Goal: Task Accomplishment & Management: Complete application form

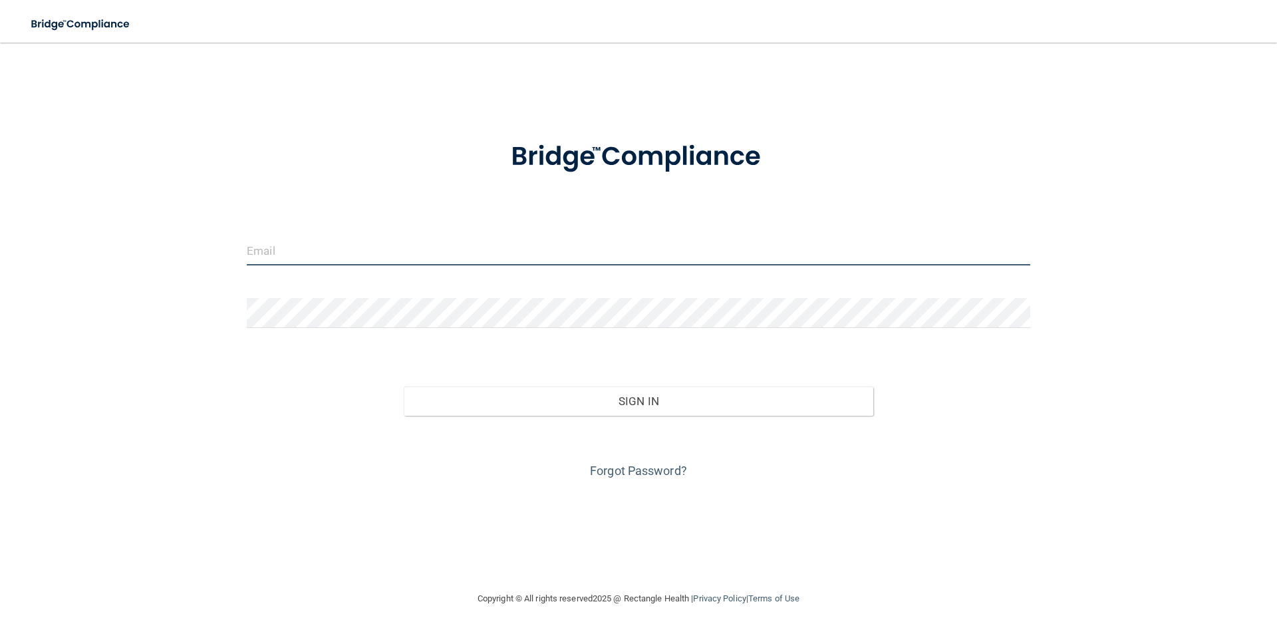
type input "[EMAIL_ADDRESS][DOMAIN_NAME]"
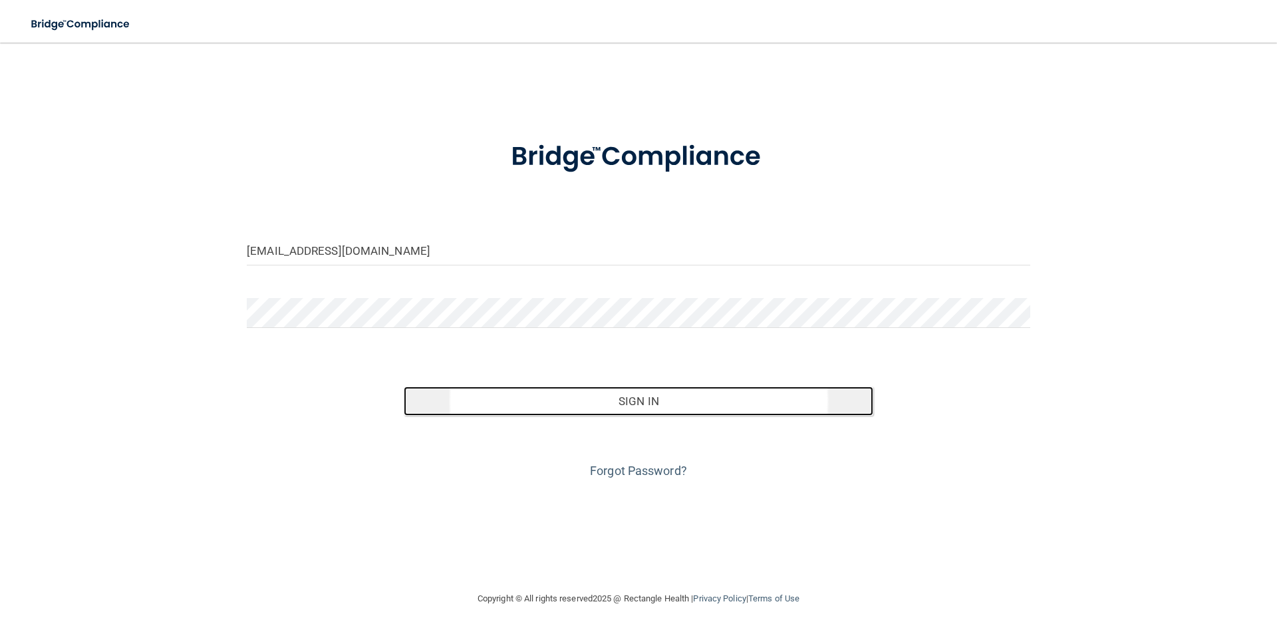
click at [625, 398] on button "Sign In" at bounding box center [639, 401] width 470 height 29
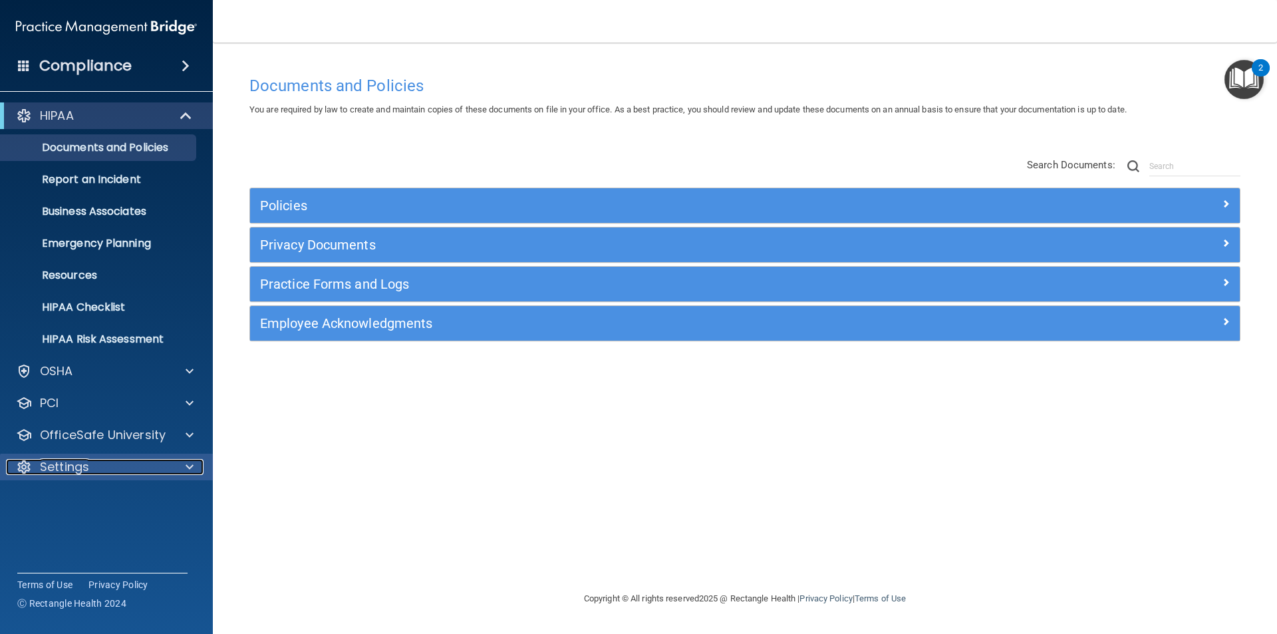
click at [122, 468] on div "Settings" at bounding box center [88, 467] width 165 height 16
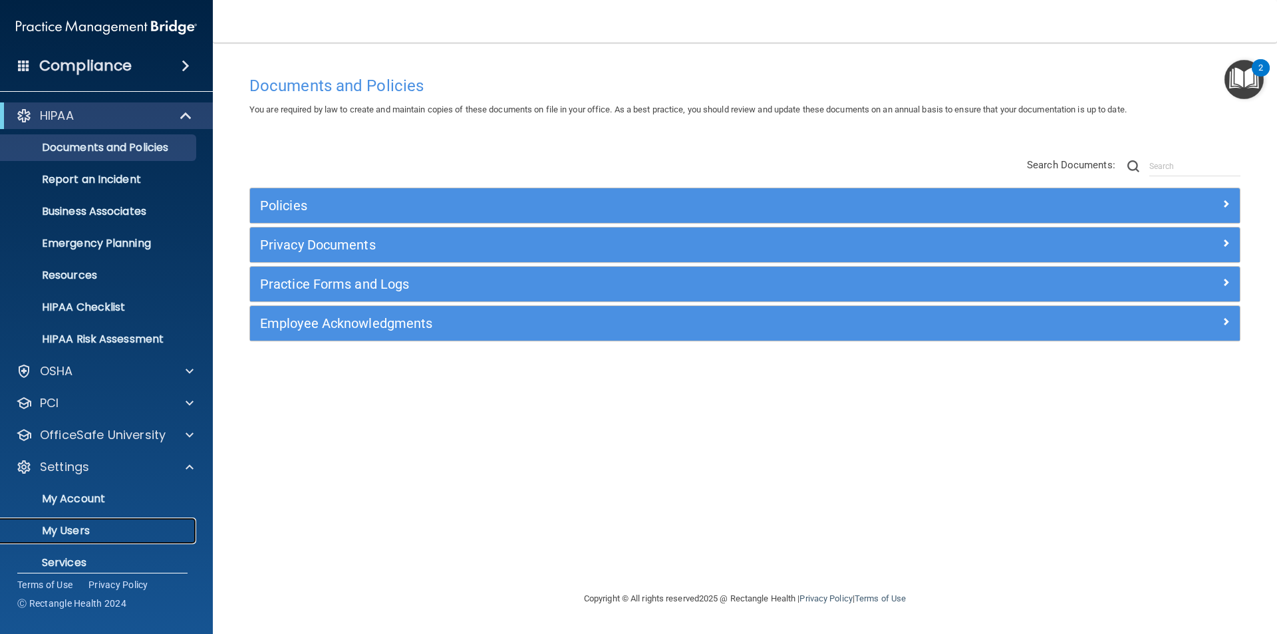
click at [86, 534] on p "My Users" at bounding box center [100, 530] width 182 height 13
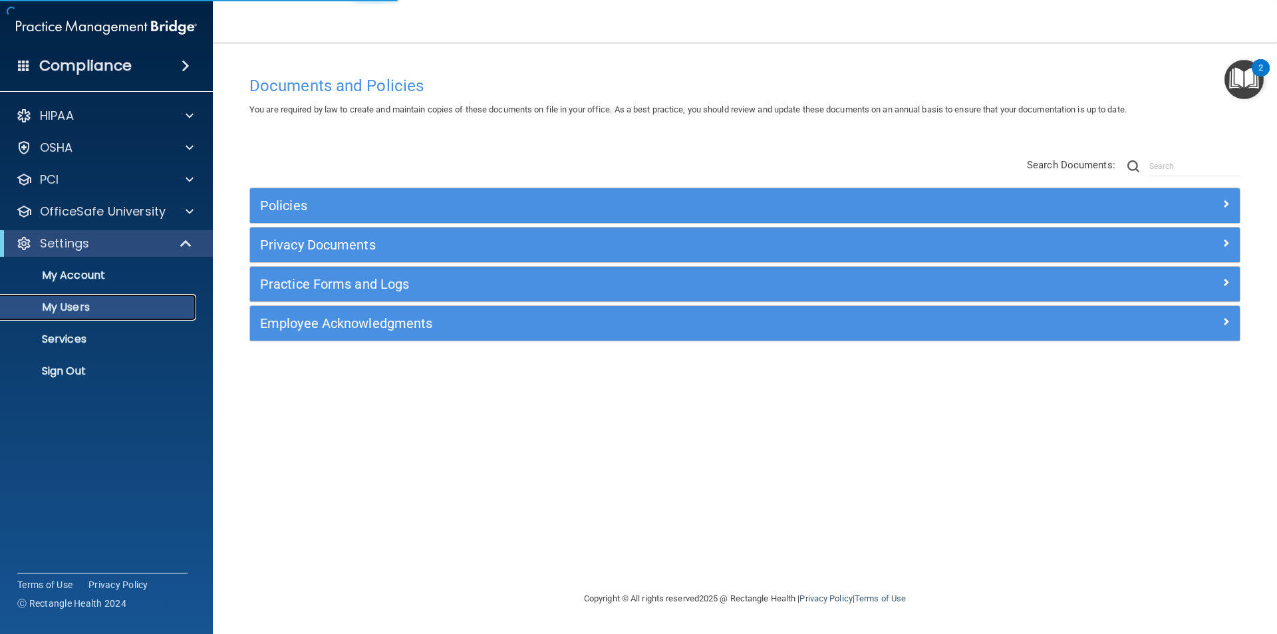
select select "20"
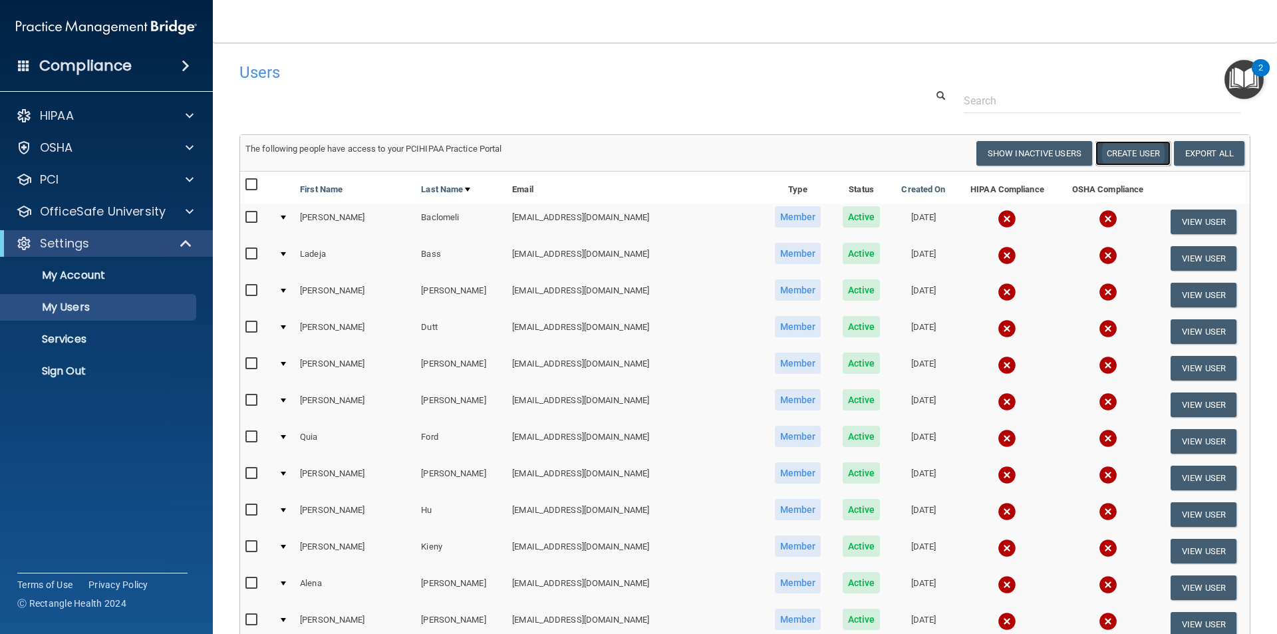
click at [1123, 154] on button "Create User" at bounding box center [1133, 153] width 75 height 25
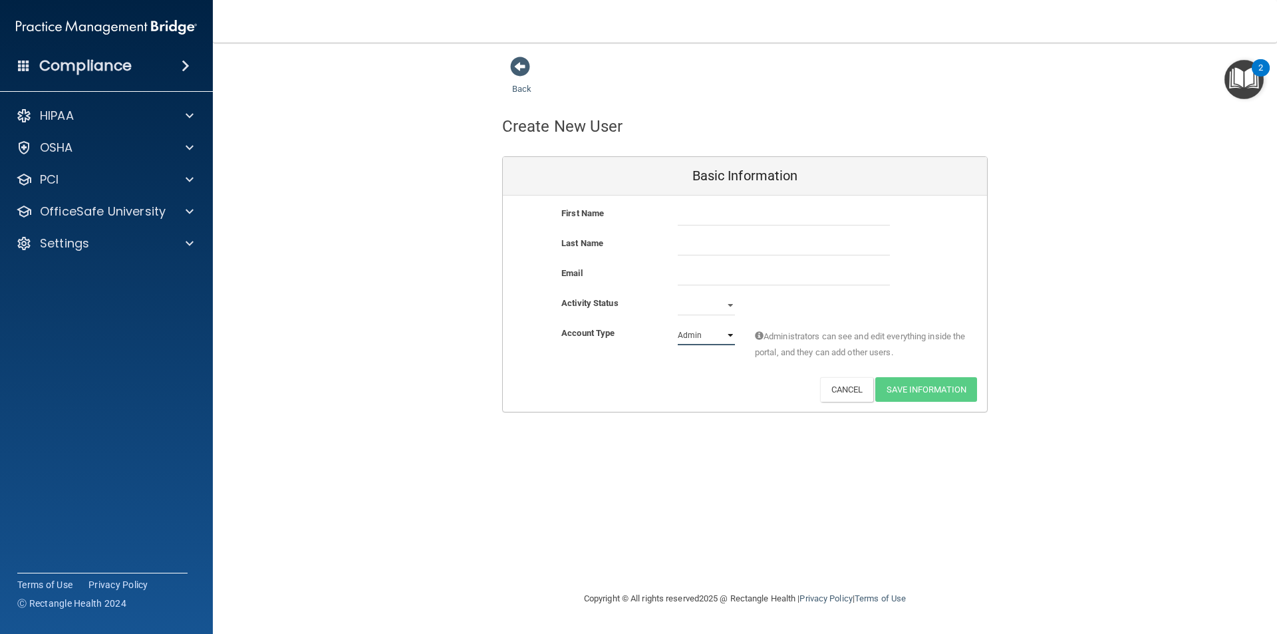
click at [725, 335] on select "Admin Member" at bounding box center [706, 335] width 57 height 20
select select "practice_member"
click at [678, 325] on select "Admin Member" at bounding box center [706, 335] width 57 height 20
drag, startPoint x: 683, startPoint y: 217, endPoint x: 704, endPoint y: 226, distance: 22.6
click at [683, 217] on input "text" at bounding box center [784, 216] width 212 height 20
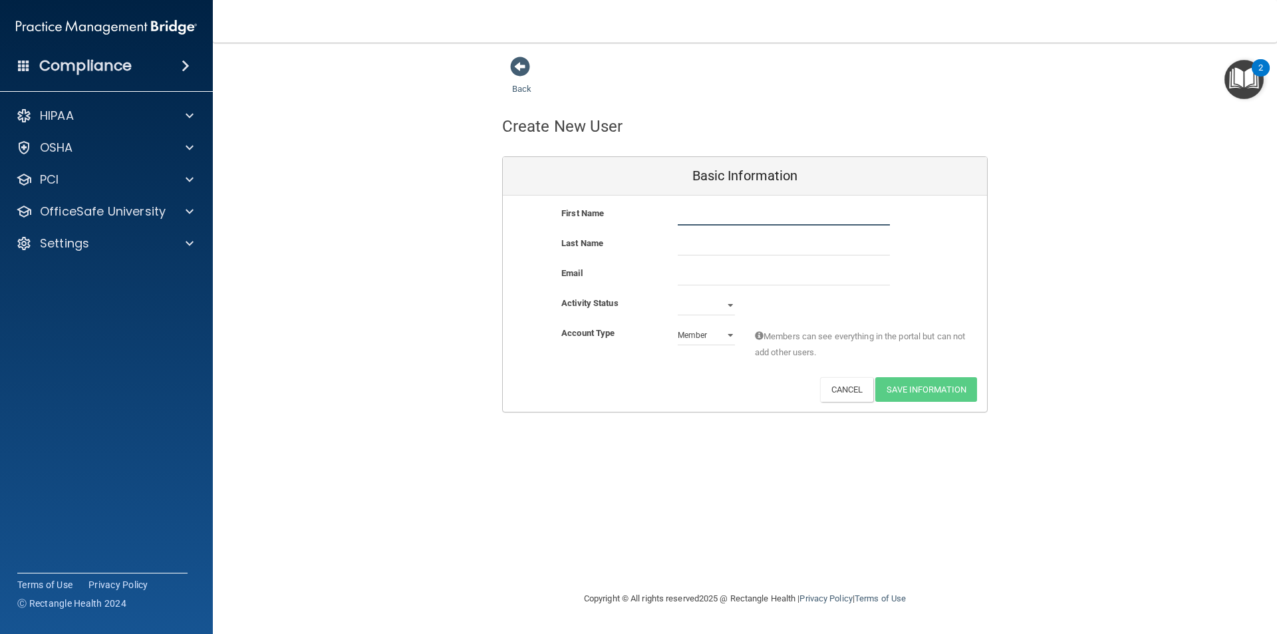
paste input "[PERSON_NAME]"
type input "Makayla"
paste input "[PERSON_NAME]"
type input "[PERSON_NAME]"
click at [745, 212] on input "Makayla" at bounding box center [784, 216] width 212 height 20
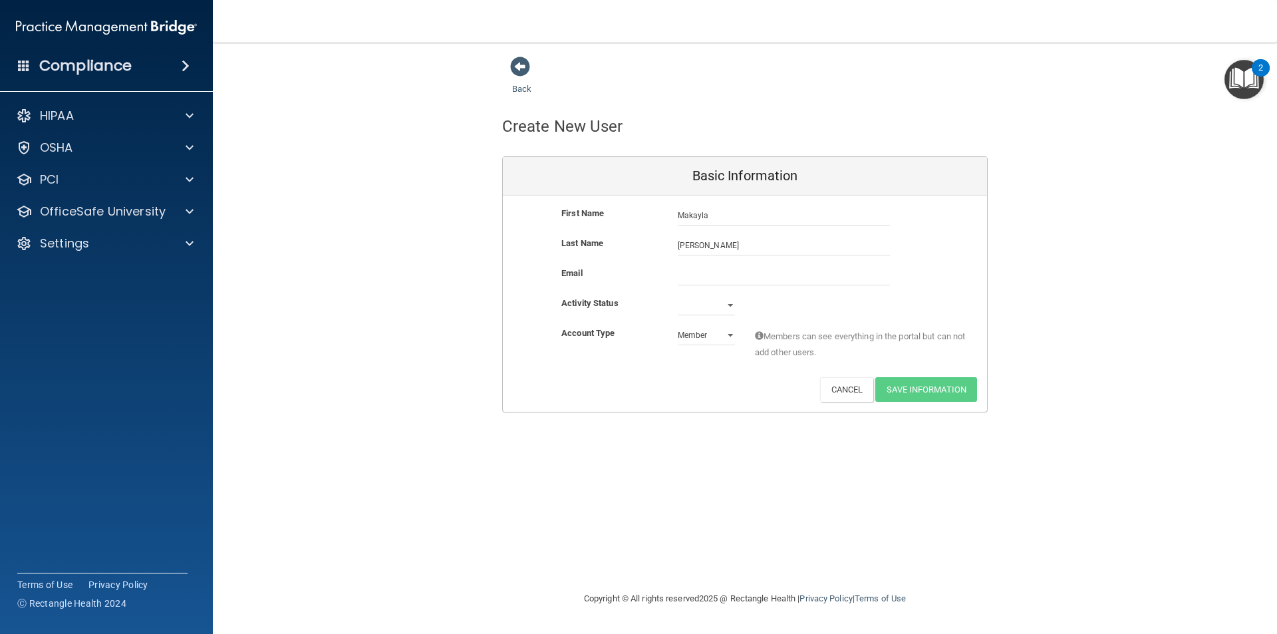
click at [1030, 266] on div "Back Create New User Basic Information First Name [PERSON_NAME] [PERSON_NAME] L…" at bounding box center [744, 234] width 1011 height 357
click at [726, 218] on input "Makayla" at bounding box center [784, 216] width 212 height 20
click at [1199, 234] on div "Back Create New User Basic Information First Name [PERSON_NAME] [PERSON_NAME] L…" at bounding box center [744, 234] width 1011 height 357
click at [748, 246] on input "[PERSON_NAME]" at bounding box center [784, 246] width 212 height 20
click at [1216, 252] on div "Back Create New User Basic Information First Name [PERSON_NAME] [PERSON_NAME] L…" at bounding box center [744, 234] width 1011 height 357
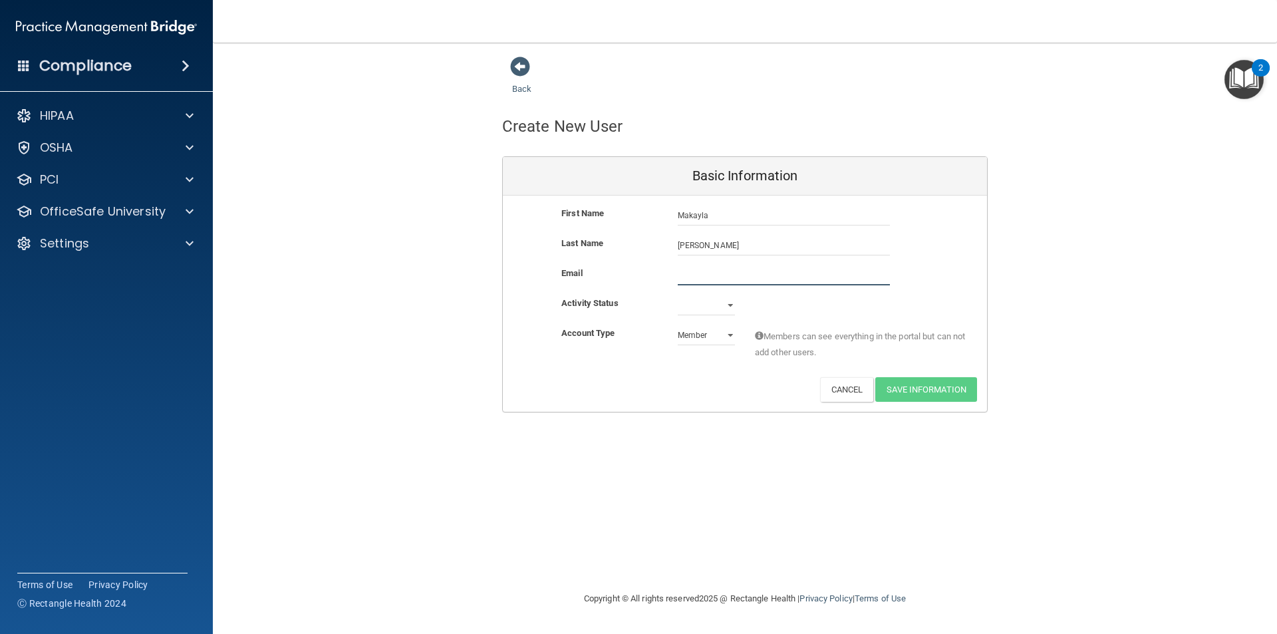
click at [703, 273] on input "email" at bounding box center [784, 275] width 212 height 20
paste input "[EMAIL_ADDRESS][DOMAIN_NAME]"
type input "[EMAIL_ADDRESS][DOMAIN_NAME]"
click at [726, 303] on select "Active Inactive" at bounding box center [706, 305] width 57 height 20
select select "active"
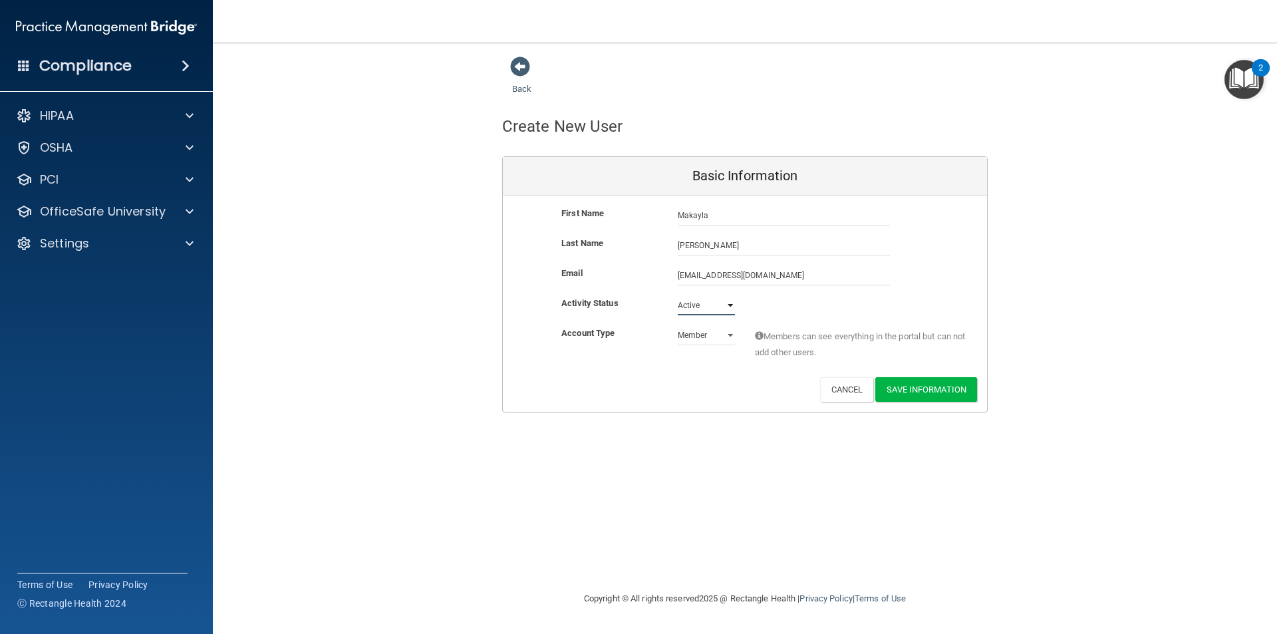
click at [678, 295] on select "Active Inactive" at bounding box center [706, 305] width 57 height 20
click at [726, 335] on select "Admin Member" at bounding box center [706, 335] width 57 height 20
click at [929, 393] on button "Save Information" at bounding box center [927, 389] width 102 height 25
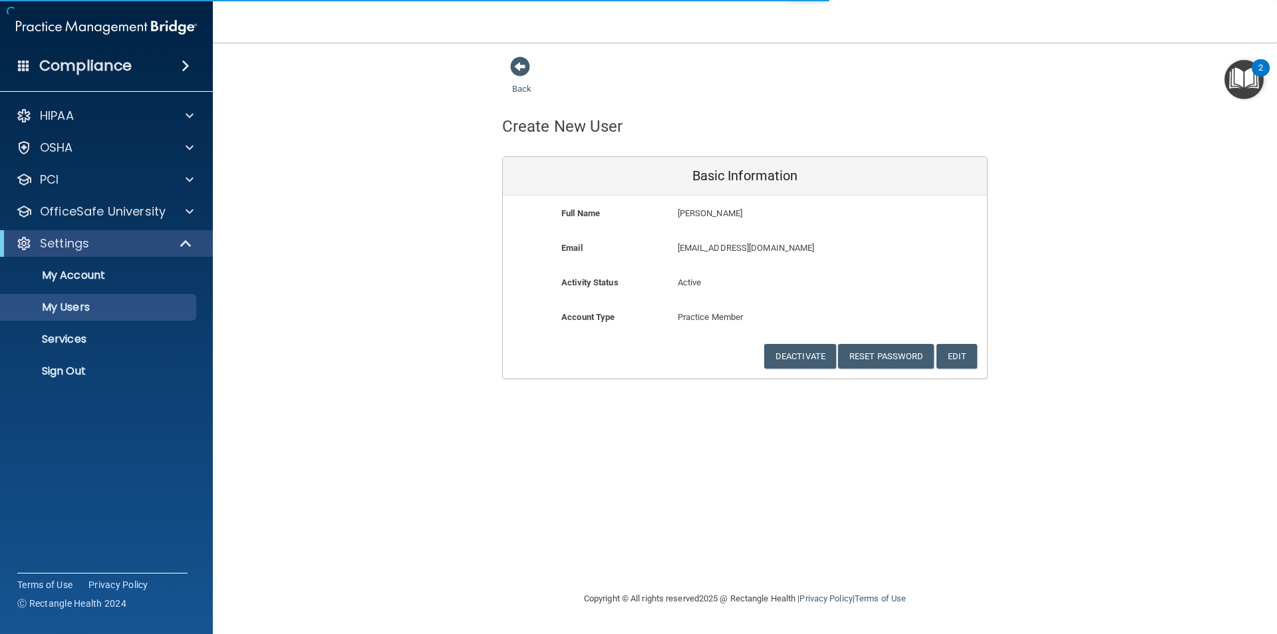
select select "20"
